Goal: Transaction & Acquisition: Purchase product/service

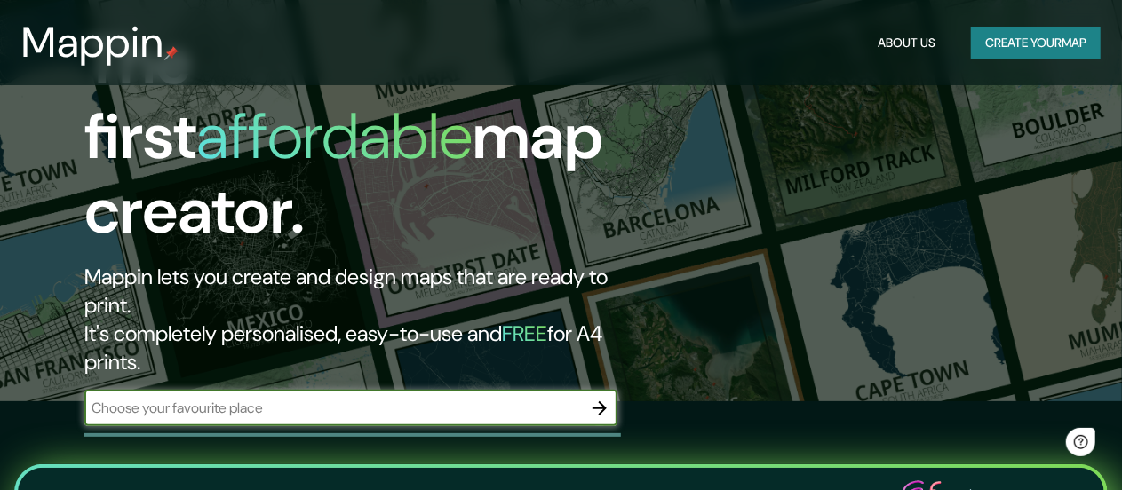
click at [204, 398] on input "text" at bounding box center [332, 408] width 497 height 20
type input "L"
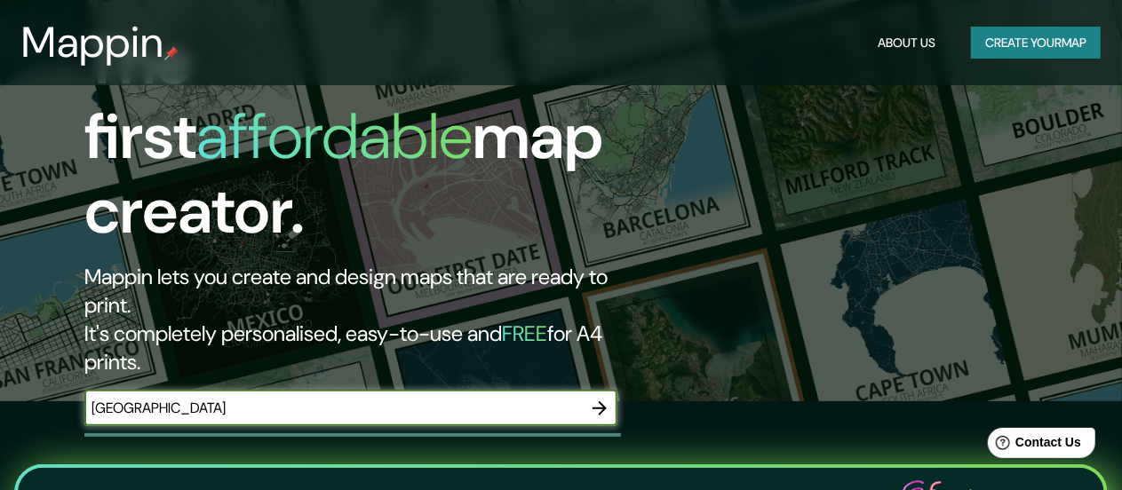
type input "[GEOGRAPHIC_DATA]"
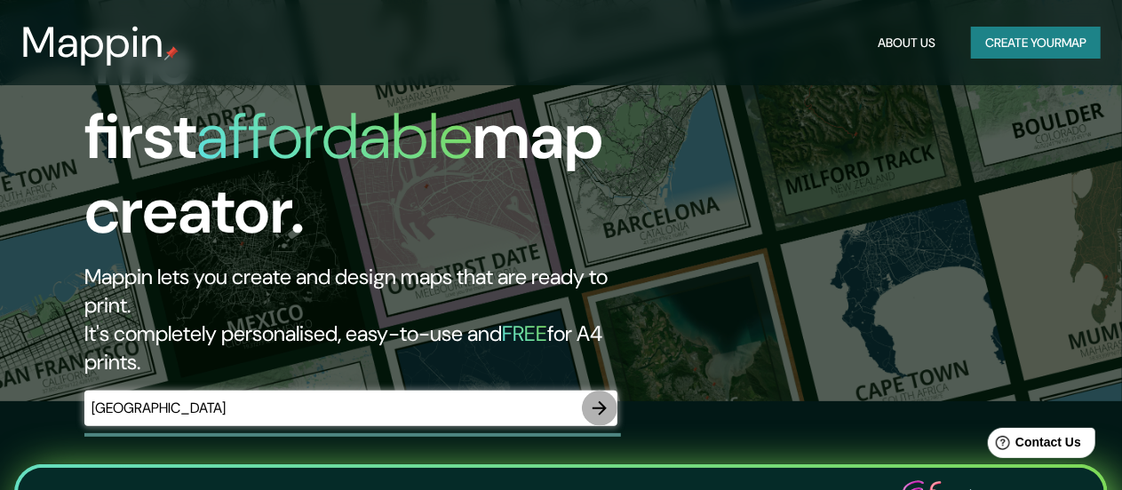
click at [595, 401] on icon "button" at bounding box center [599, 408] width 14 height 14
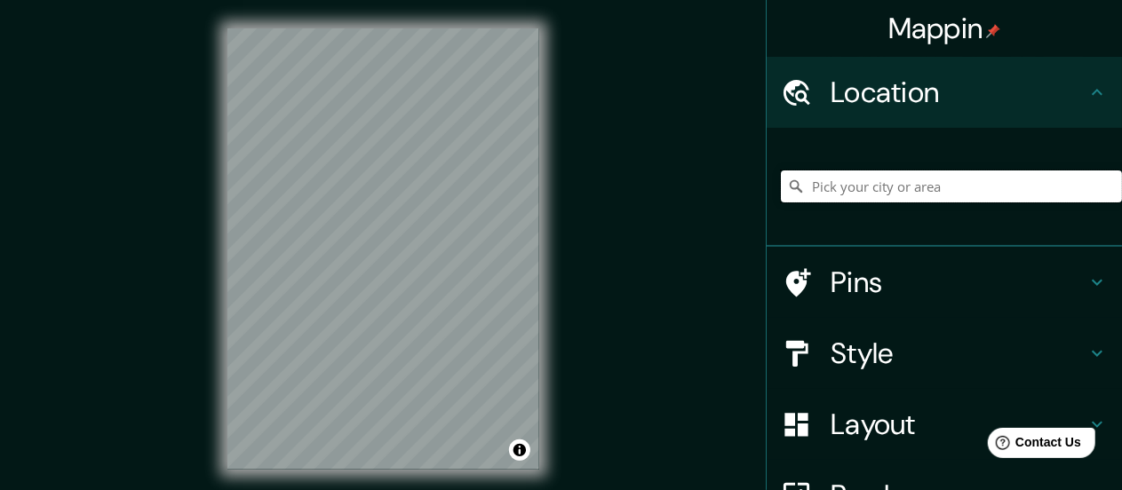
click at [887, 188] on input "Pick your city or area" at bounding box center [951, 186] width 341 height 32
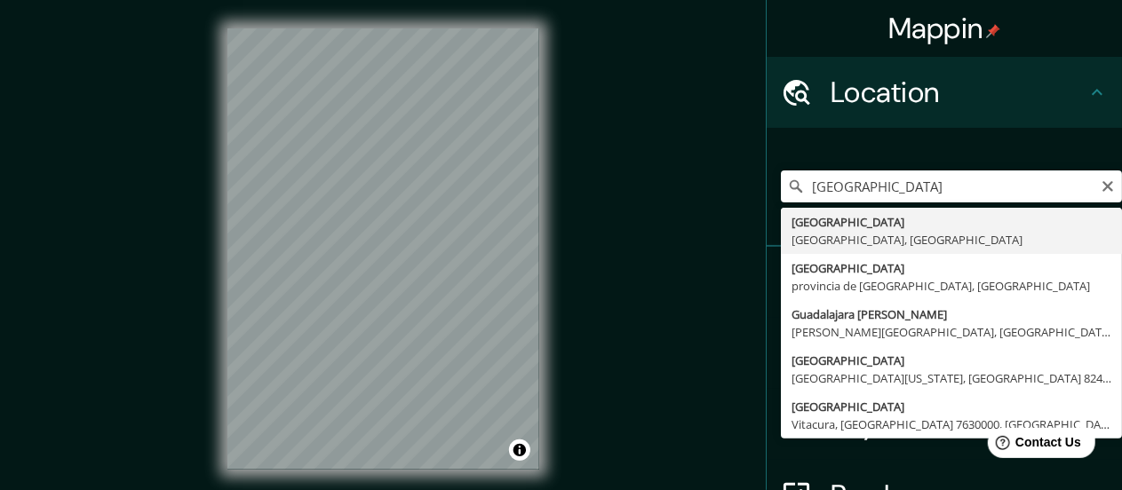
type input "[GEOGRAPHIC_DATA], [GEOGRAPHIC_DATA], [GEOGRAPHIC_DATA]"
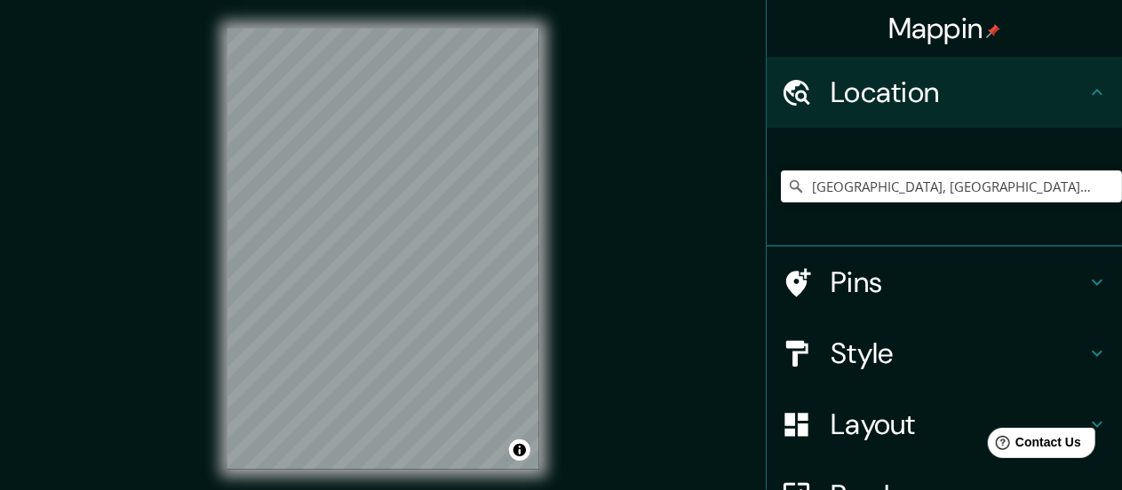
click at [1012, 342] on h4 "Style" at bounding box center [958, 354] width 256 height 36
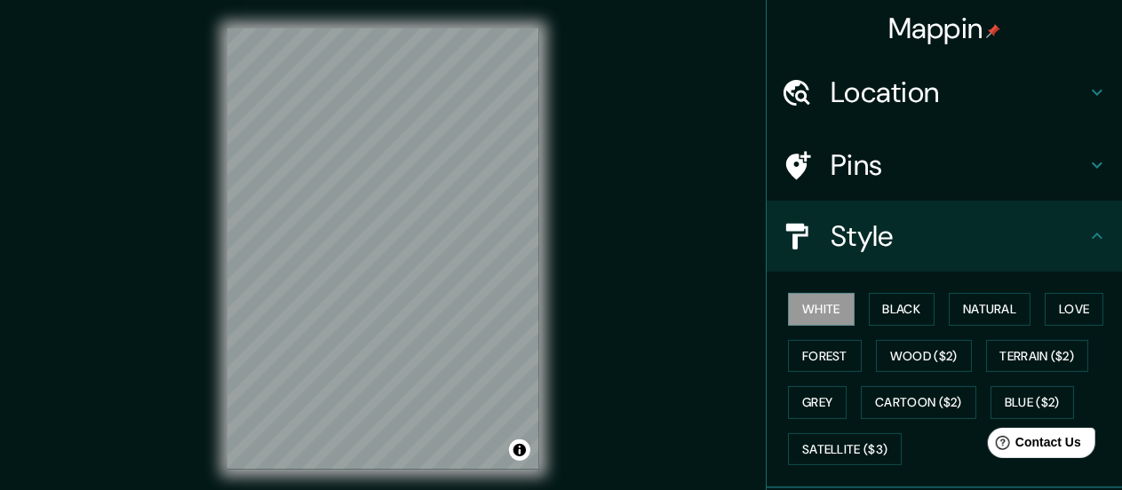
click at [969, 310] on button "Natural" at bounding box center [989, 309] width 82 height 33
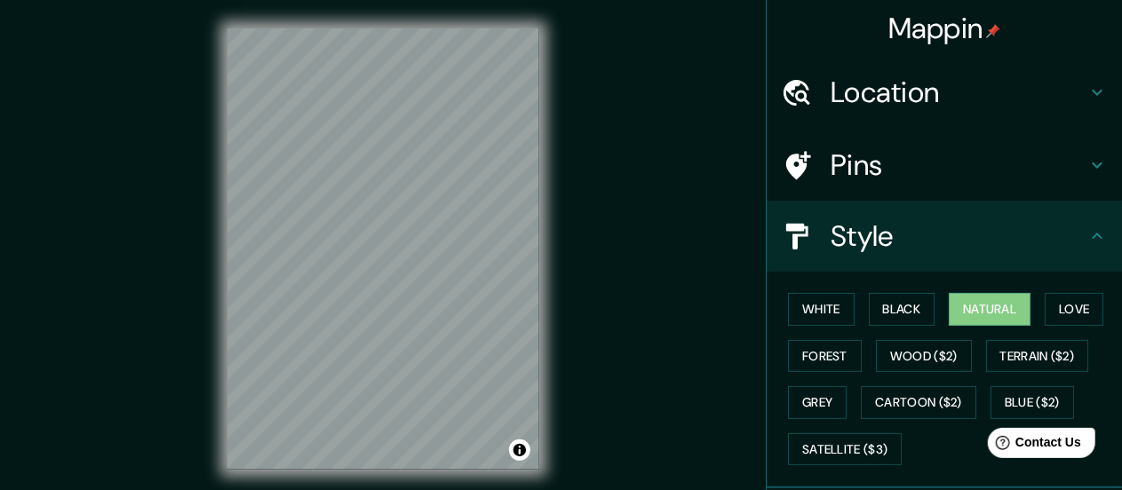
click at [1068, 303] on button "Love" at bounding box center [1073, 309] width 59 height 33
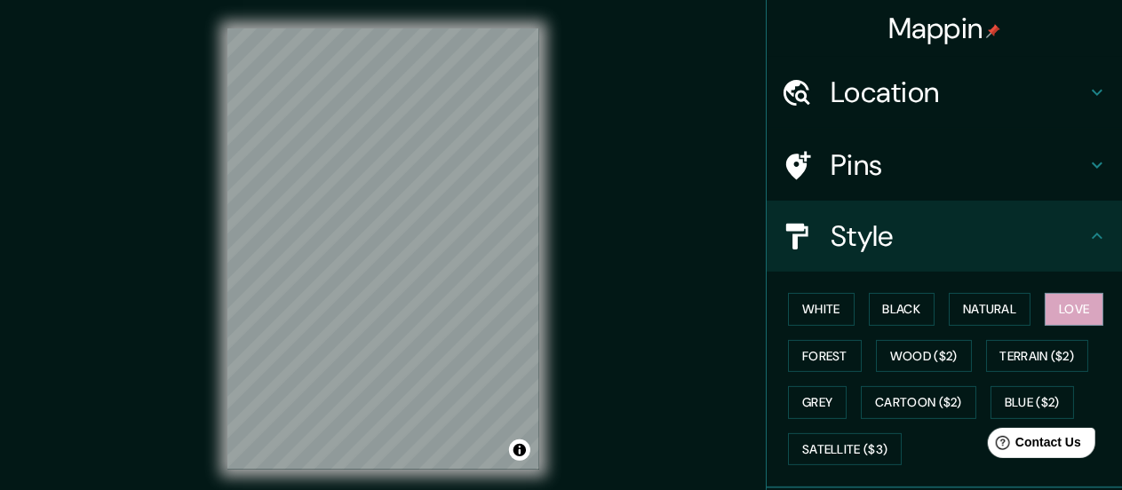
click at [974, 311] on button "Natural" at bounding box center [989, 309] width 82 height 33
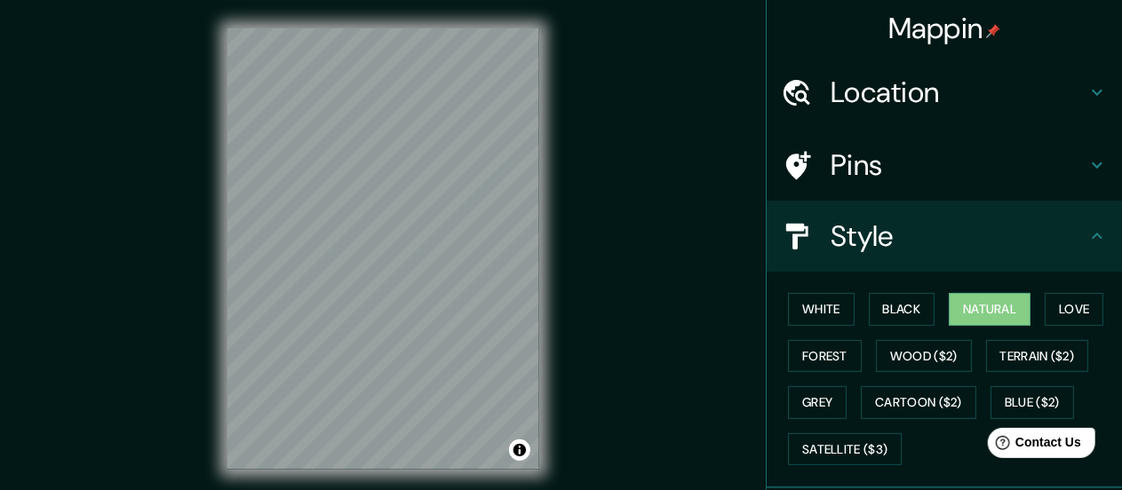
click at [815, 361] on button "Forest" at bounding box center [825, 356] width 74 height 33
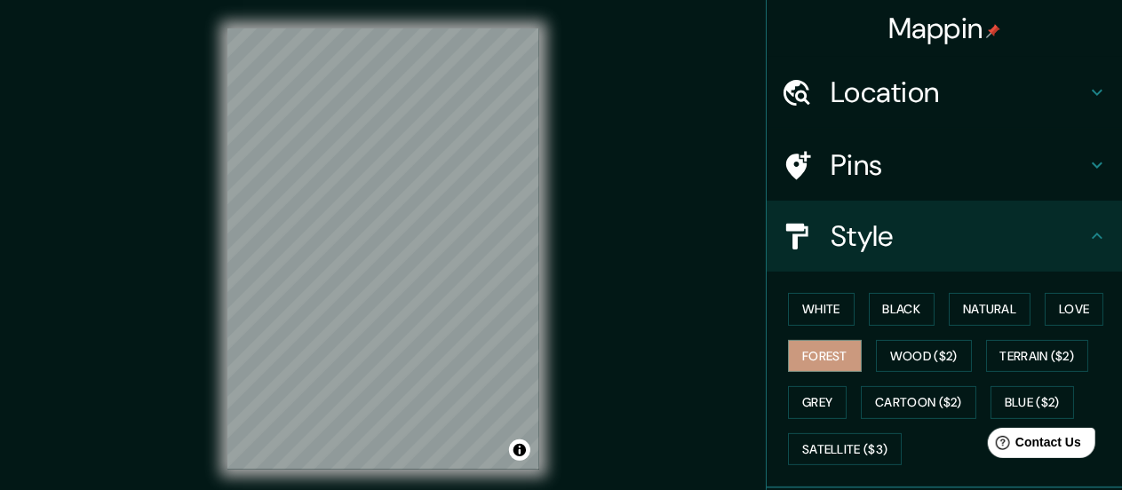
click at [967, 319] on button "Natural" at bounding box center [989, 309] width 82 height 33
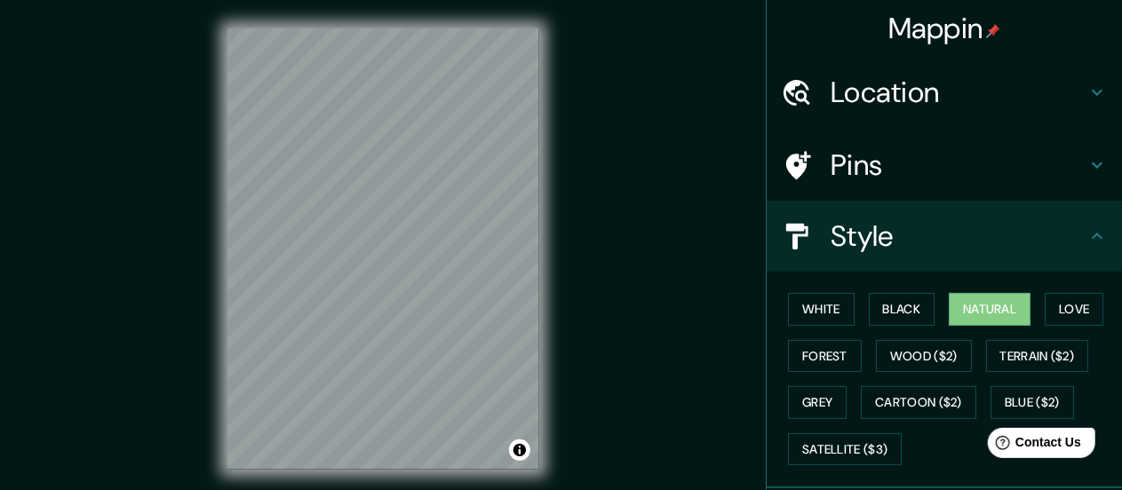
click at [907, 353] on button "Wood ($2)" at bounding box center [924, 356] width 96 height 33
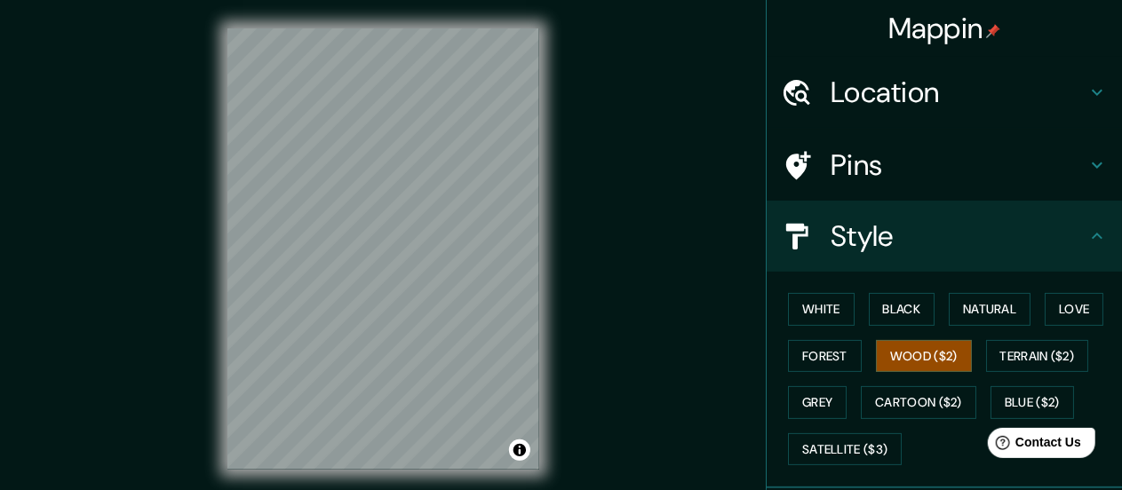
click at [1029, 355] on button "Terrain ($2)" at bounding box center [1037, 356] width 103 height 33
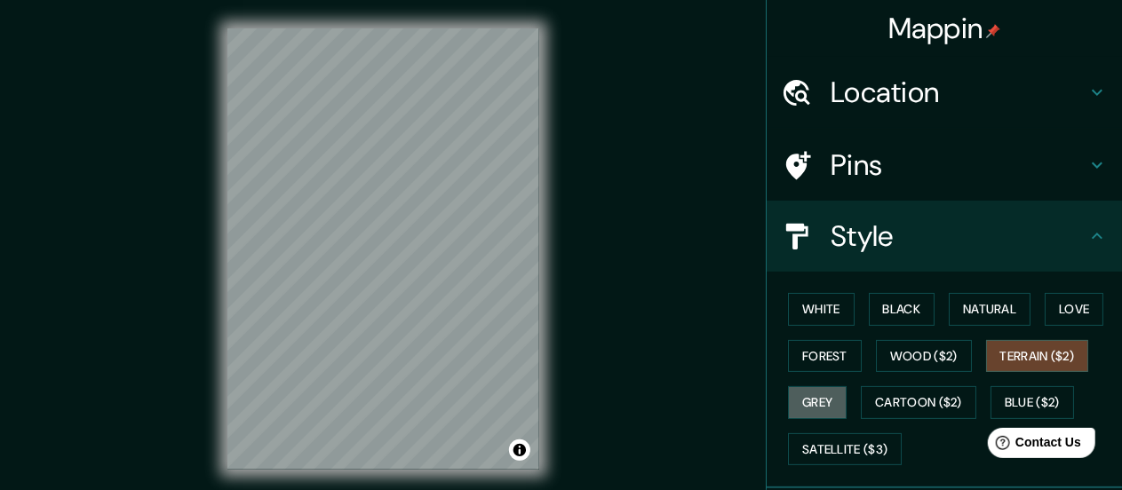
click at [795, 393] on button "Grey" at bounding box center [817, 402] width 59 height 33
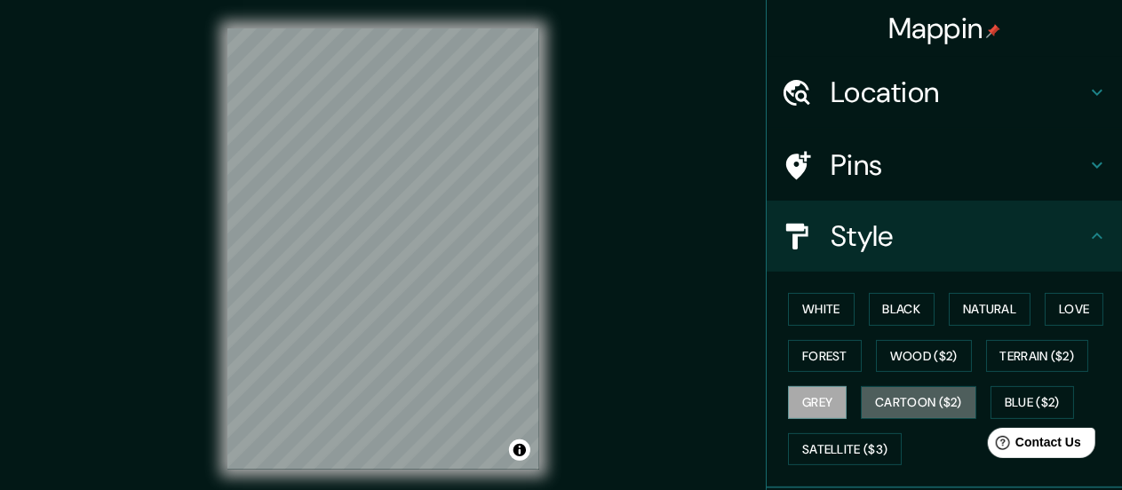
click at [919, 408] on button "Cartoon ($2)" at bounding box center [917, 402] width 115 height 33
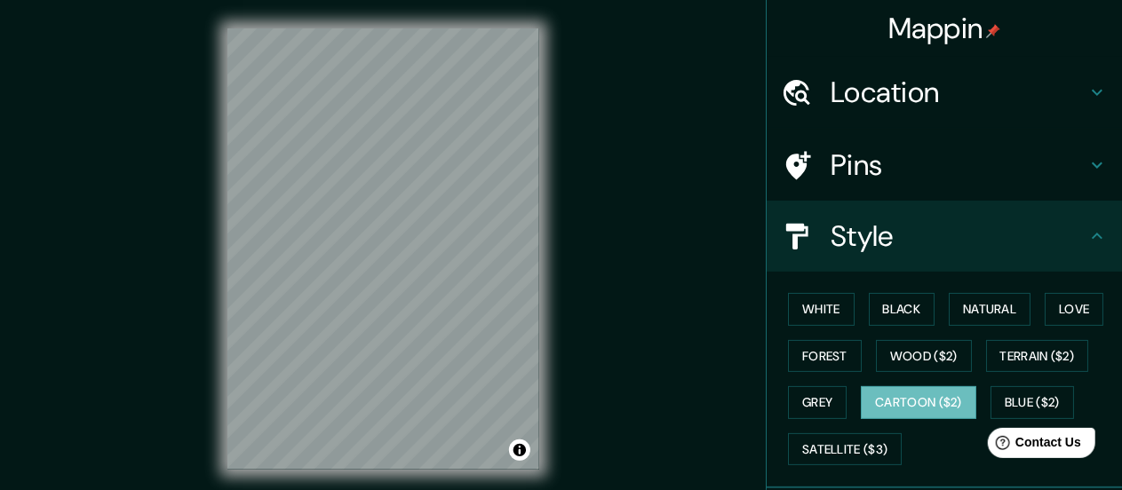
click at [1029, 394] on button "Blue ($2)" at bounding box center [1031, 402] width 83 height 33
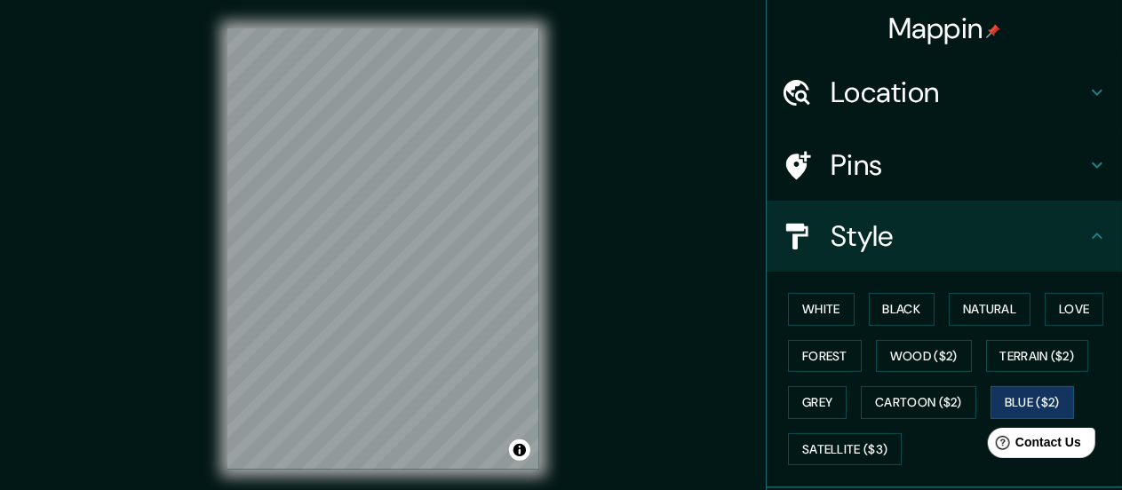
click at [967, 301] on button "Natural" at bounding box center [989, 309] width 82 height 33
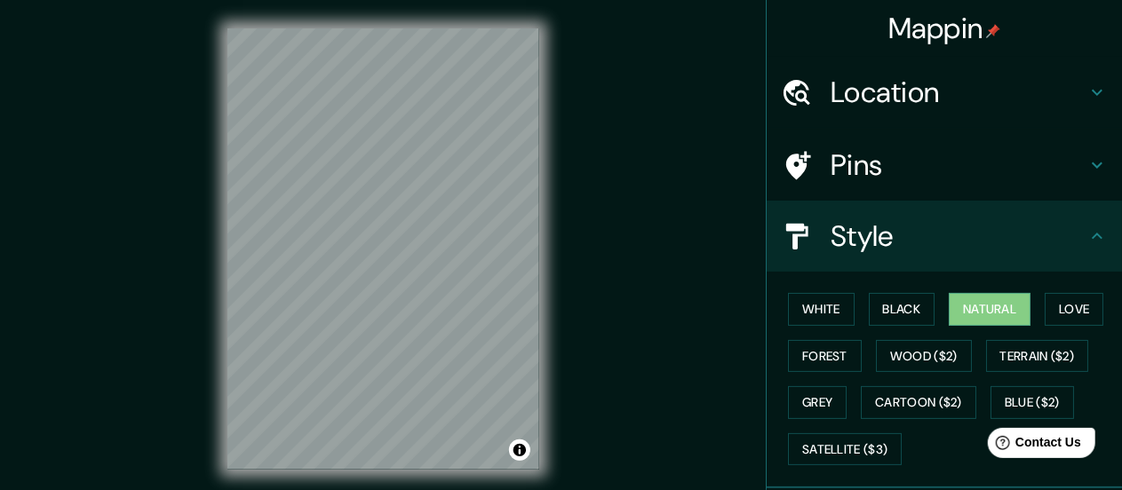
click at [919, 354] on button "Wood ($2)" at bounding box center [924, 356] width 96 height 33
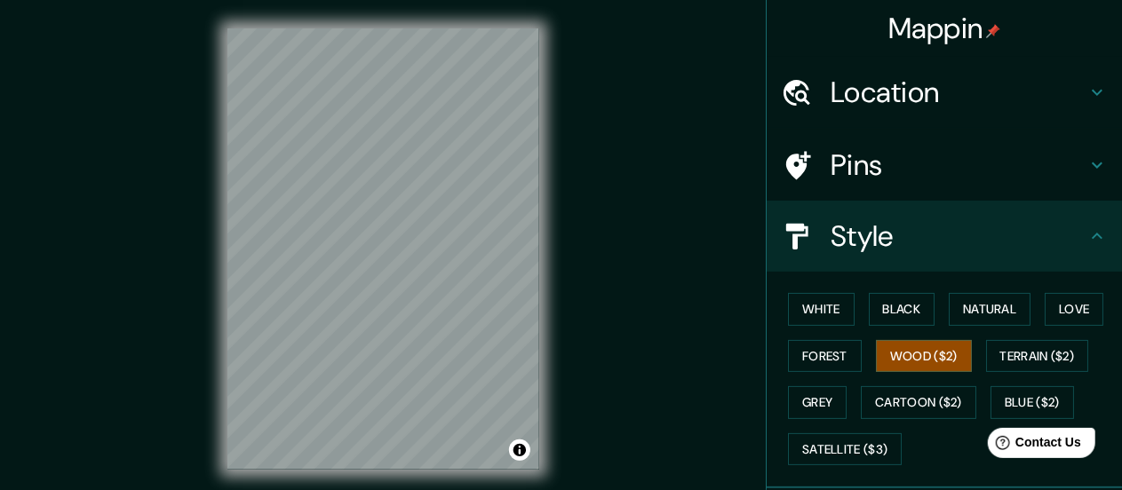
click at [995, 312] on button "Natural" at bounding box center [989, 309] width 82 height 33
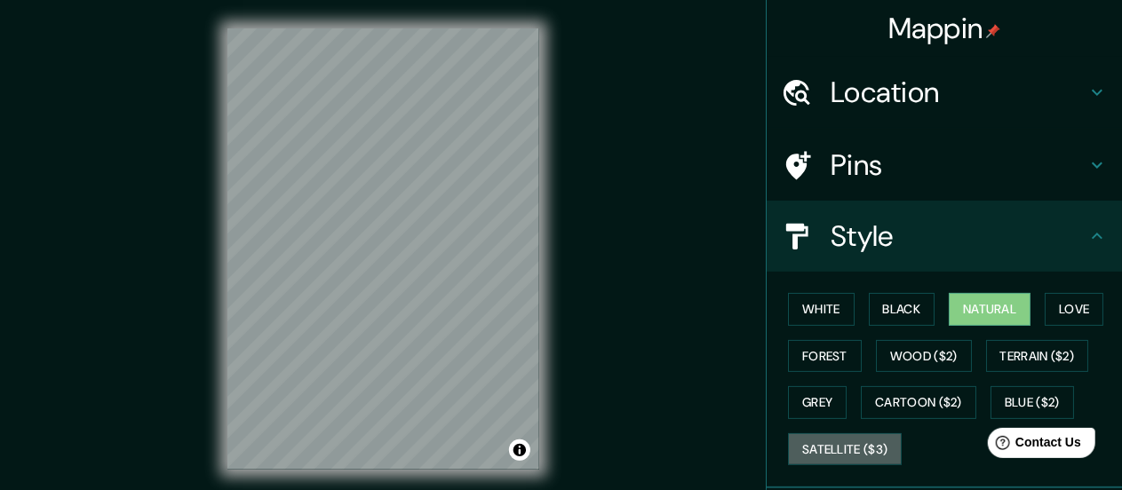
click at [823, 443] on button "Satellite ($3)" at bounding box center [845, 449] width 114 height 33
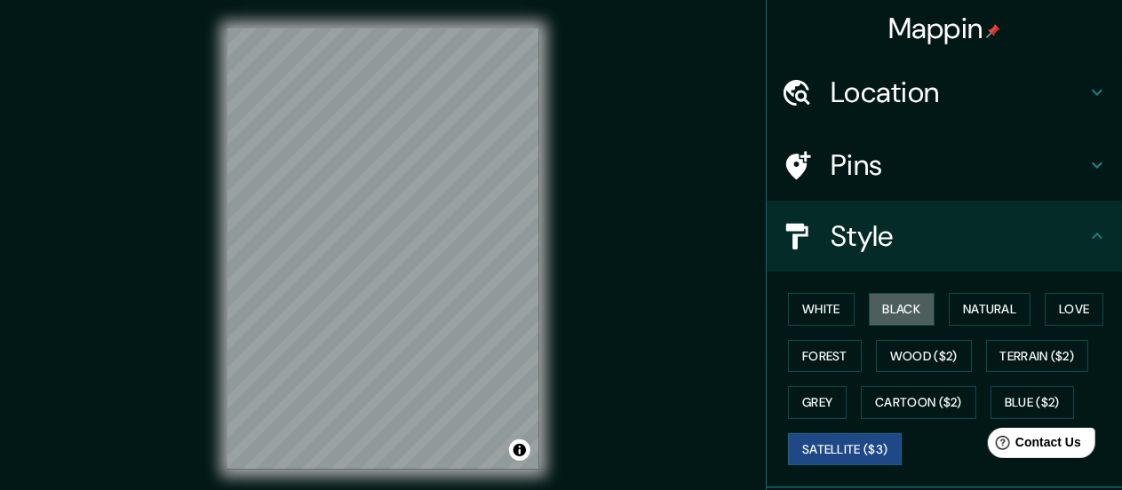
click at [908, 313] on button "Black" at bounding box center [901, 309] width 67 height 33
click at [981, 317] on button "Natural" at bounding box center [989, 309] width 82 height 33
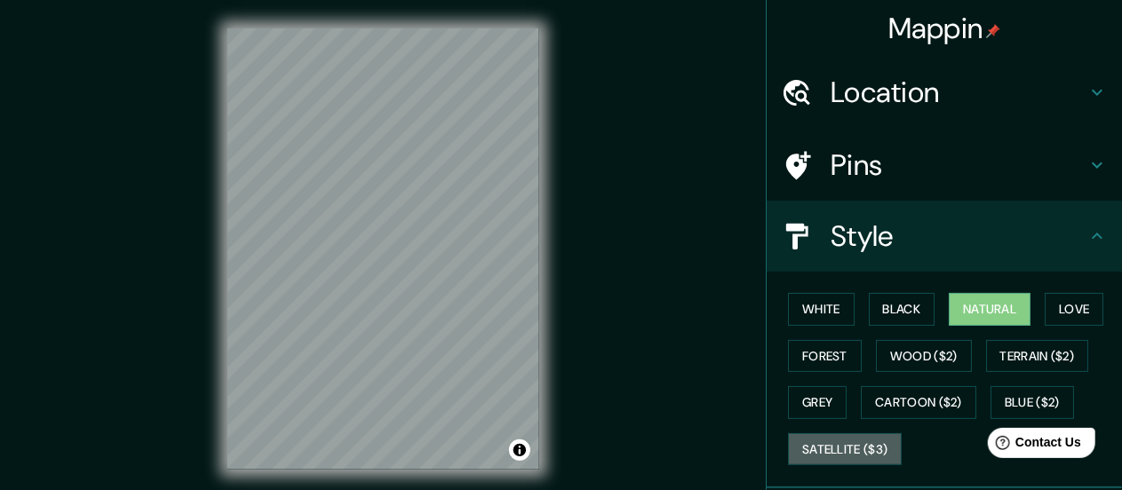
click at [858, 448] on button "Satellite ($3)" at bounding box center [845, 449] width 114 height 33
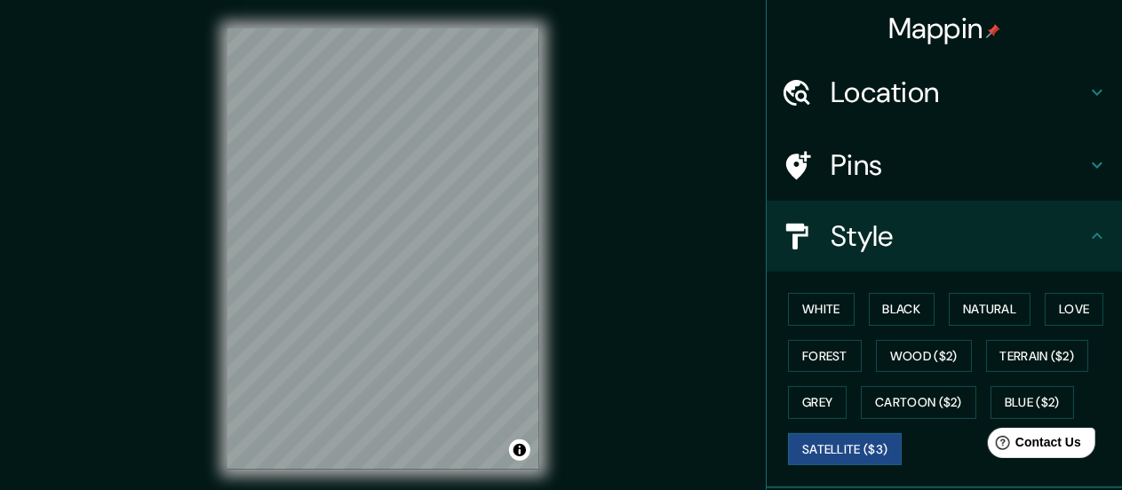
click at [987, 384] on div "White Black Natural Love Forest Wood ($2) Terrain ($2) Grey Cartoon ($2) Blue (…" at bounding box center [951, 379] width 341 height 186
click at [990, 386] on button "Blue ($2)" at bounding box center [1031, 402] width 83 height 33
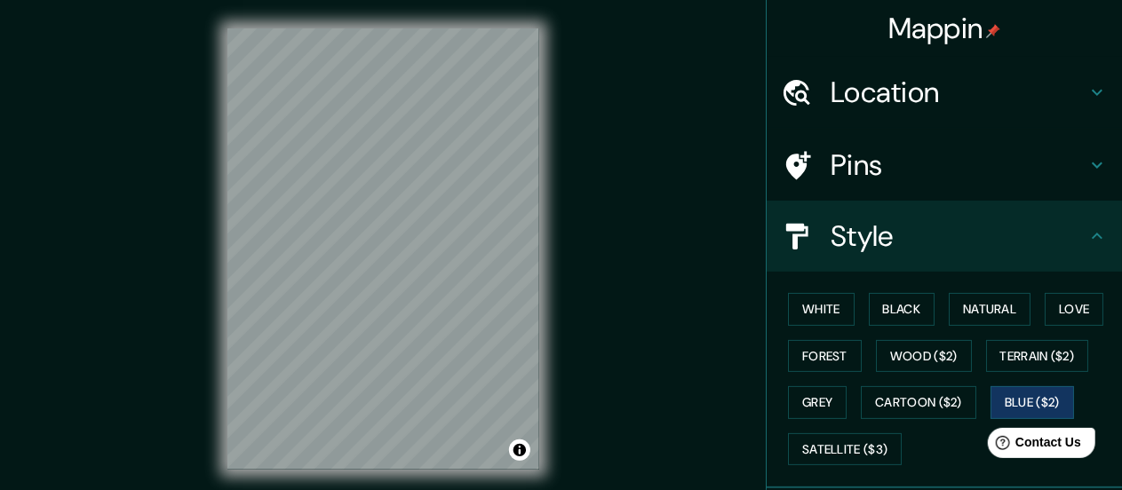
click at [904, 411] on button "Cartoon ($2)" at bounding box center [917, 402] width 115 height 33
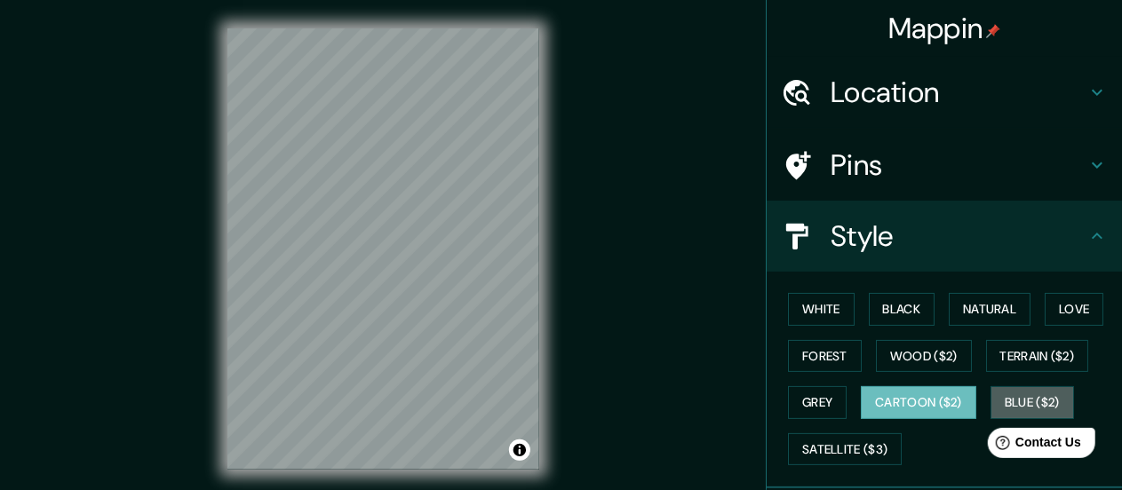
click at [990, 393] on button "Blue ($2)" at bounding box center [1031, 402] width 83 height 33
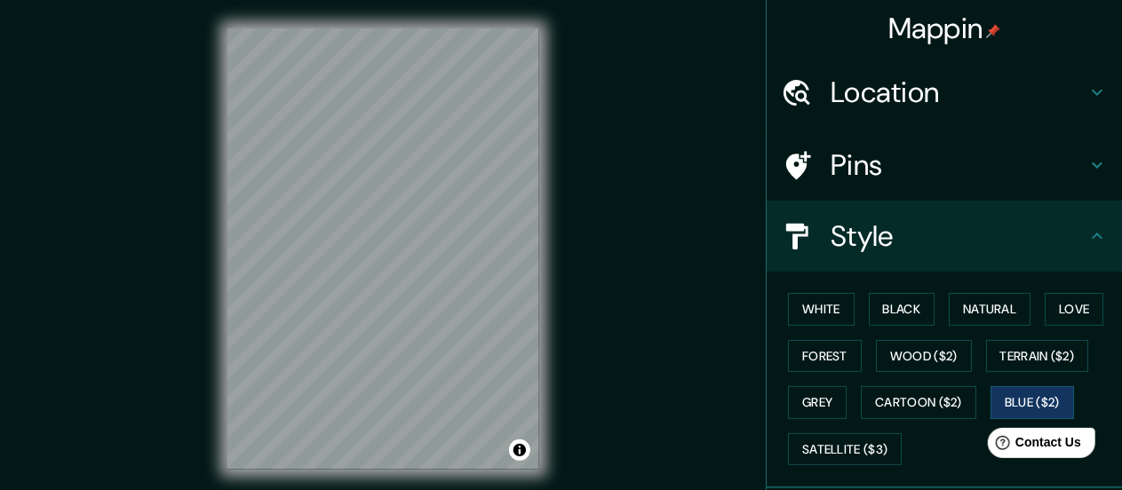
click at [900, 342] on button "Wood ($2)" at bounding box center [924, 356] width 96 height 33
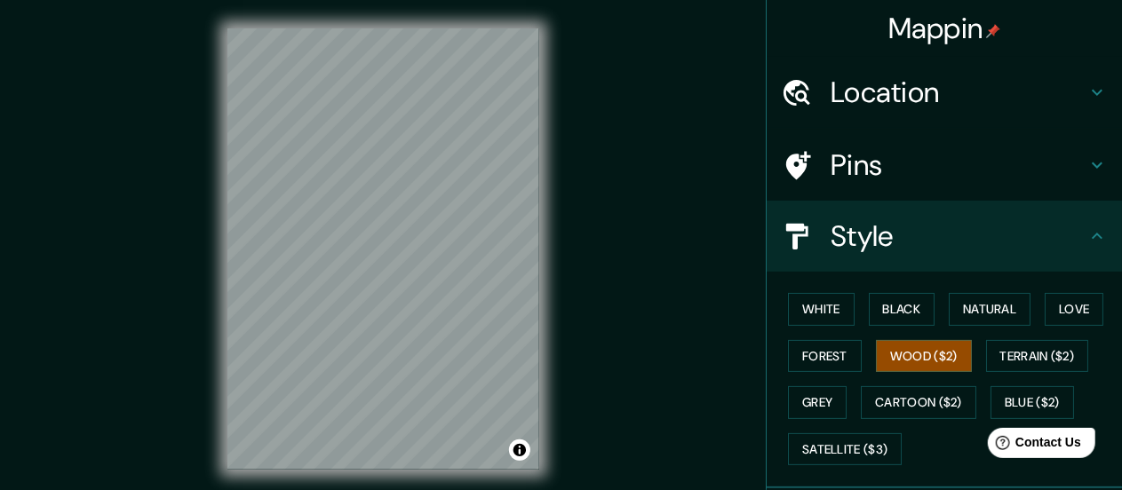
click at [1020, 353] on button "Terrain ($2)" at bounding box center [1037, 356] width 103 height 33
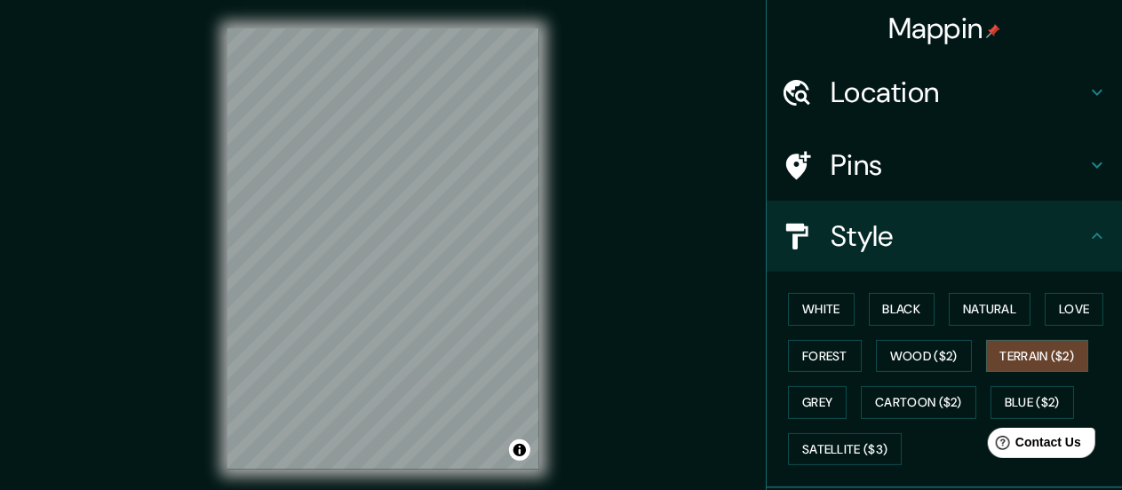
click at [951, 301] on button "Natural" at bounding box center [989, 309] width 82 height 33
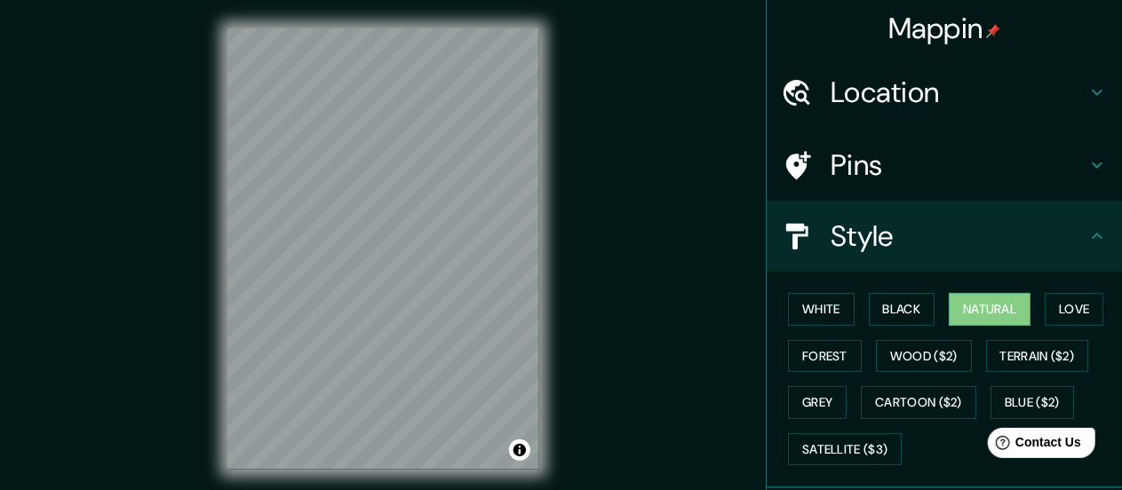
scroll to position [178, 0]
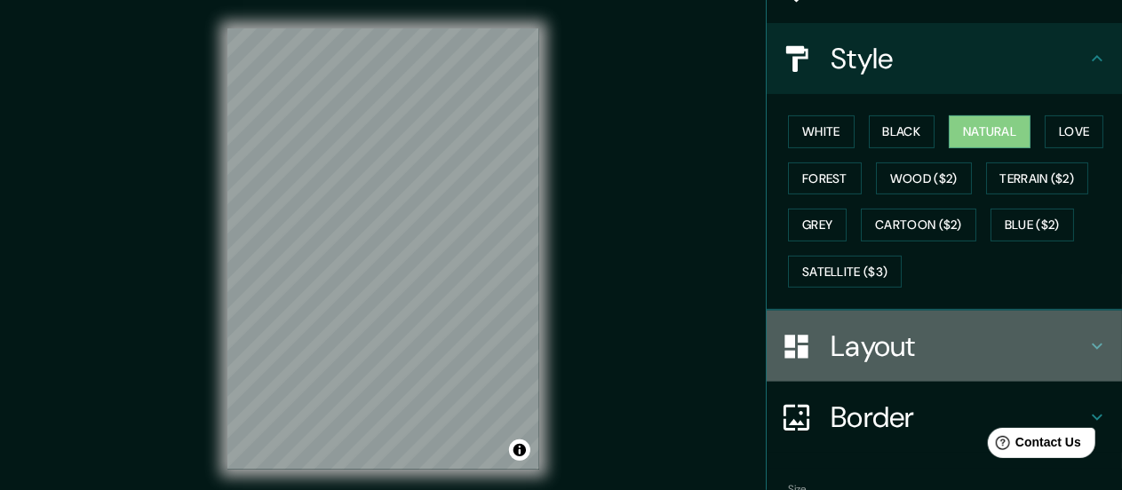
click at [841, 319] on div "Layout" at bounding box center [943, 346] width 355 height 71
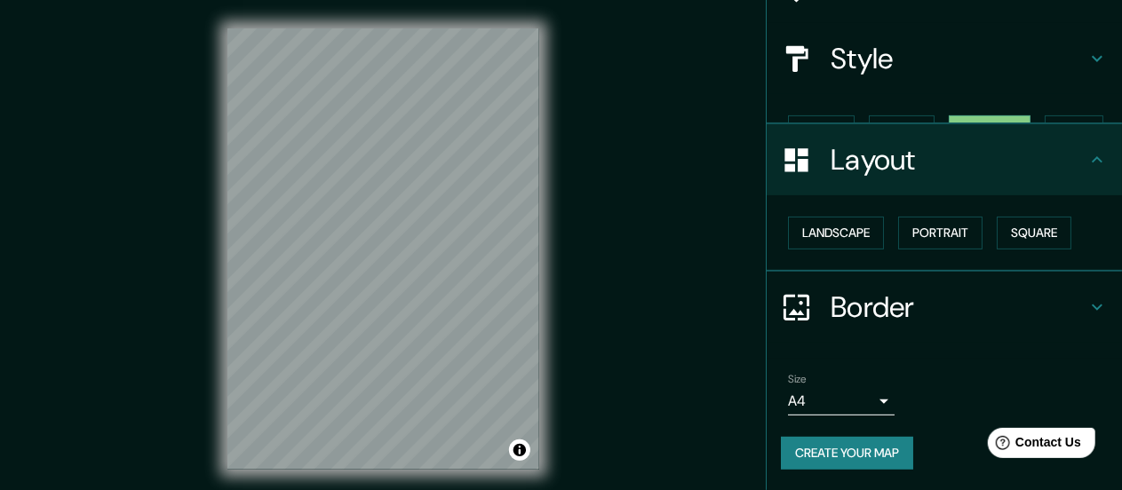
scroll to position [147, 0]
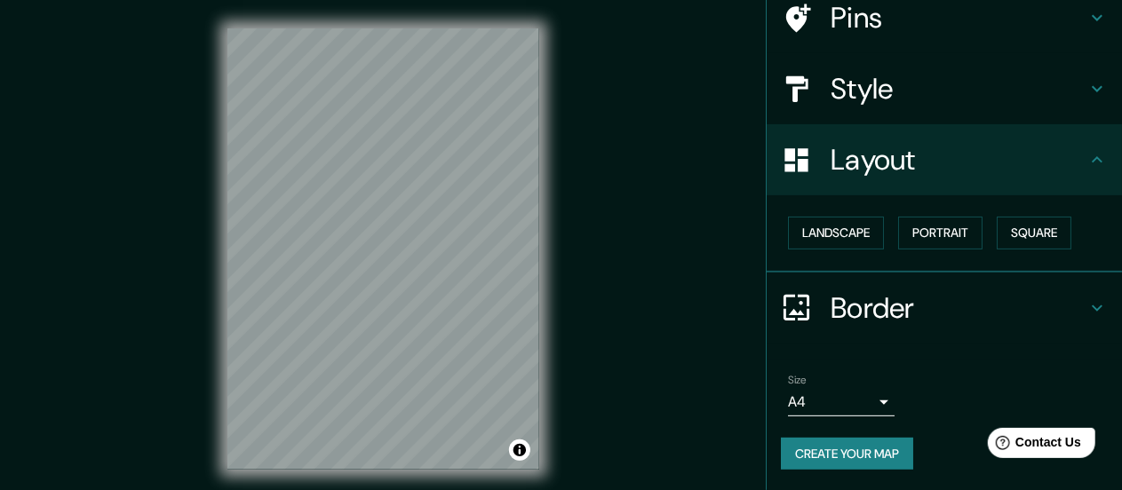
click at [804, 229] on button "Landscape" at bounding box center [836, 233] width 96 height 33
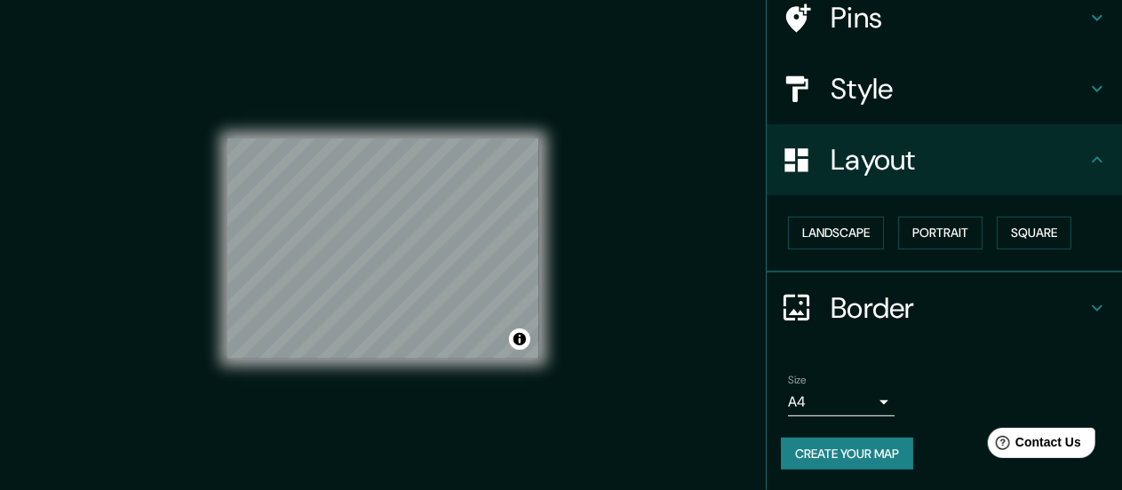
click at [853, 448] on button "Create your map" at bounding box center [847, 454] width 132 height 33
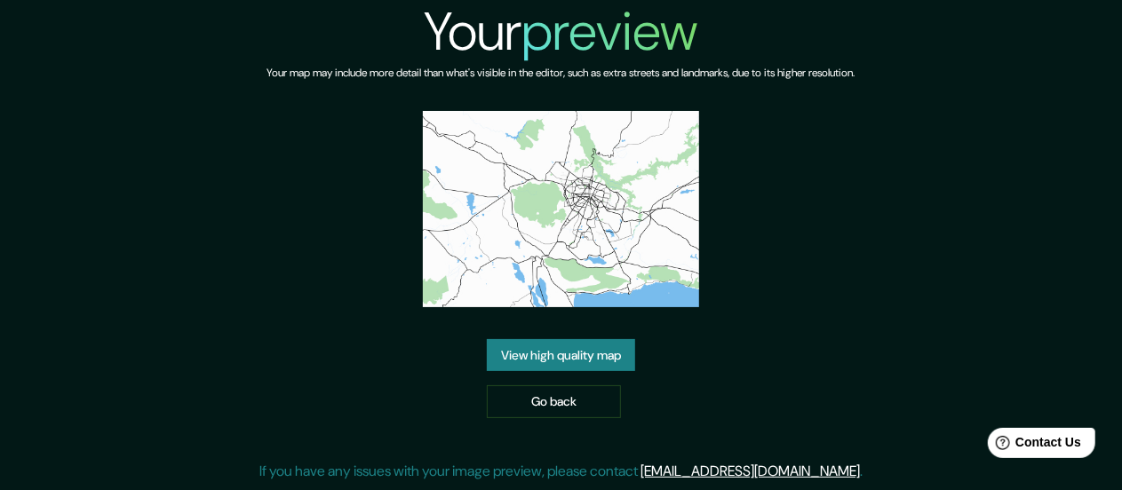
drag, startPoint x: 585, startPoint y: 321, endPoint x: 588, endPoint y: 253, distance: 67.5
drag, startPoint x: 588, startPoint y: 253, endPoint x: 388, endPoint y: 293, distance: 203.8
click at [387, 293] on div "Your preview Your map may include more detail than what's visible in the editor…" at bounding box center [560, 248] width 603 height 496
click at [582, 344] on link "View high quality map" at bounding box center [561, 355] width 148 height 33
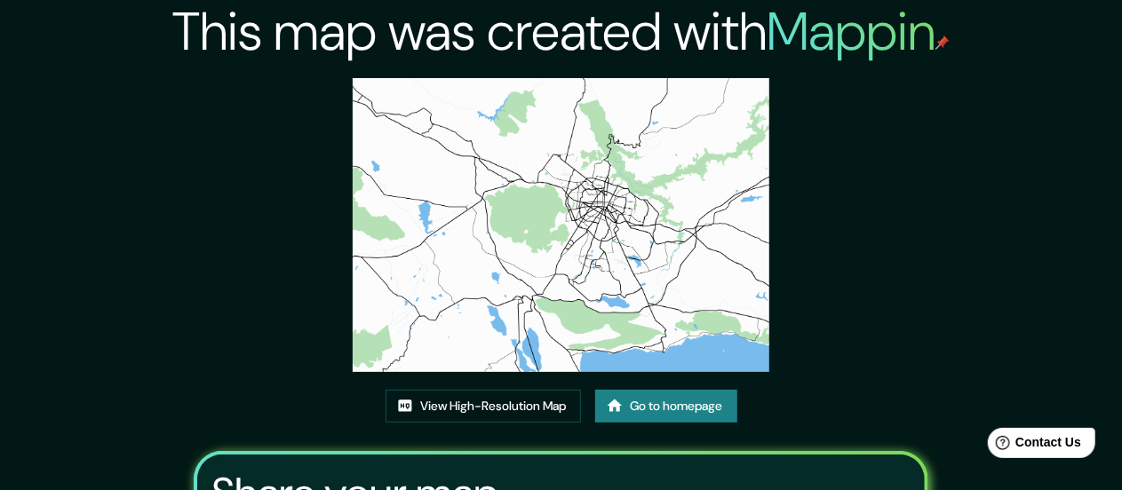
click at [494, 401] on link "View High-Resolution Map" at bounding box center [482, 406] width 195 height 33
